Goal: Manage account settings

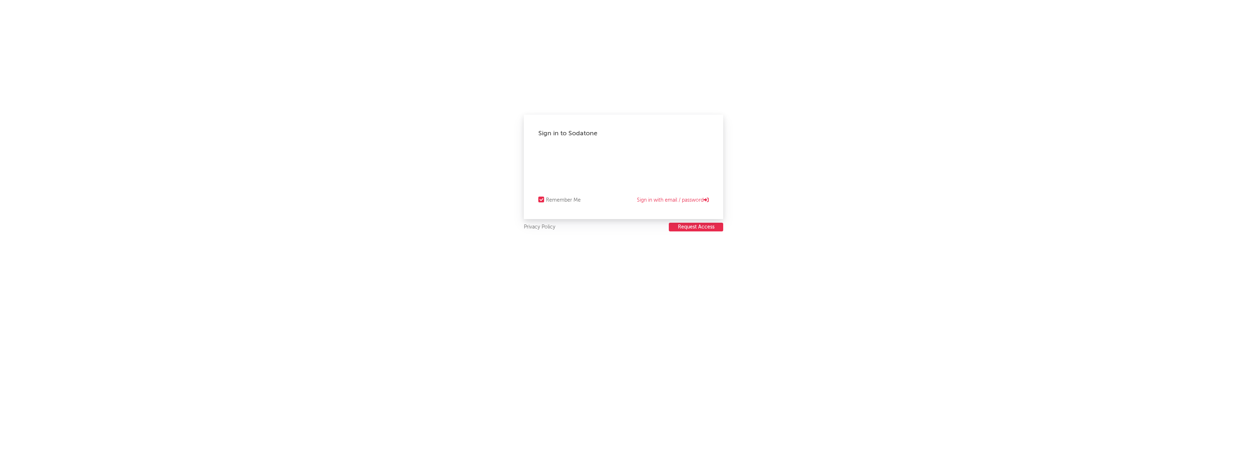
select select "recorded_music"
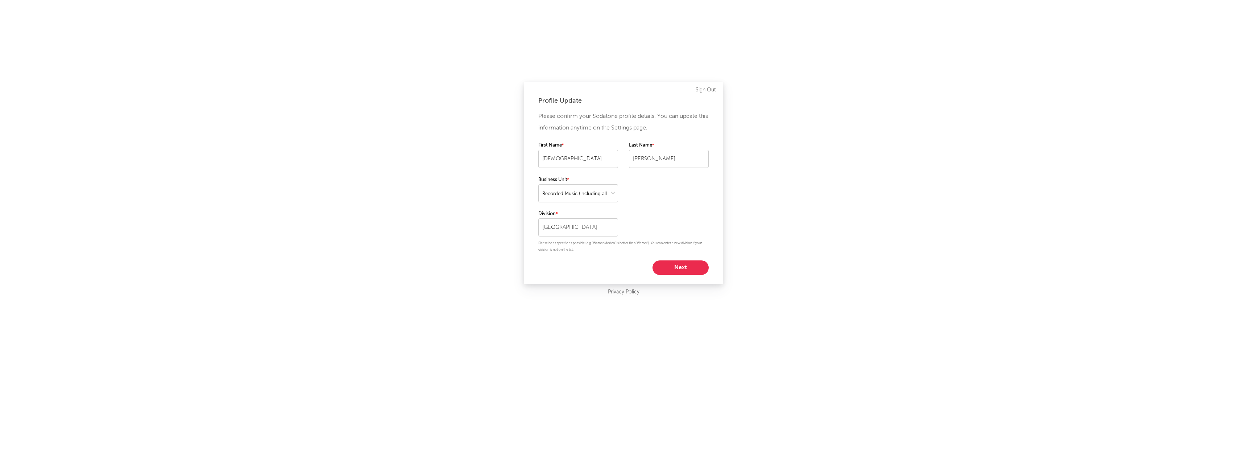
drag, startPoint x: 329, startPoint y: 127, endPoint x: 275, endPoint y: 6, distance: 132.3
click at [330, 117] on div "Profile Update Please confirm your Sodatone profile details. You can update thi…" at bounding box center [623, 230] width 1247 height 461
